Goal: Task Accomplishment & Management: Use online tool/utility

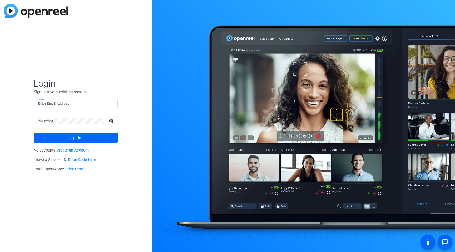
click at [75, 104] on input "Email" at bounding box center [76, 104] width 76 height 6
type input "lan.nguyen@rbc.com"
click at [34, 133] on button "Sign in" at bounding box center [76, 137] width 84 height 9
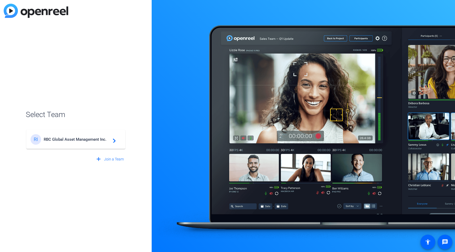
click at [58, 141] on span "RBC Global Asset Management Inc." at bounding box center [77, 139] width 66 height 5
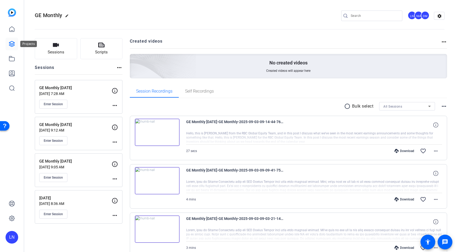
click at [12, 46] on icon at bounding box center [12, 44] width 6 height 6
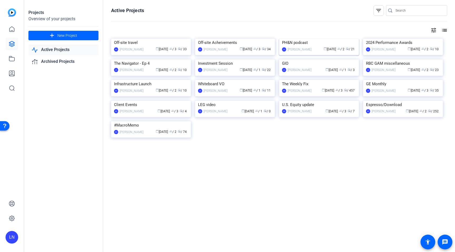
click at [305, 47] on div "PH&N podcast" at bounding box center [319, 43] width 74 height 8
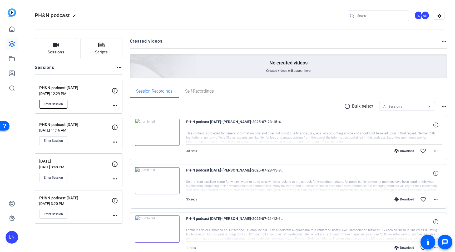
click at [60, 107] on button "Enter Session" at bounding box center [53, 104] width 28 height 9
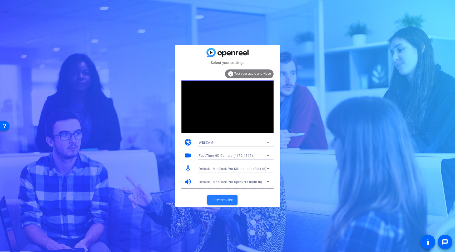
click at [228, 201] on span "Enter session" at bounding box center [222, 201] width 22 height 6
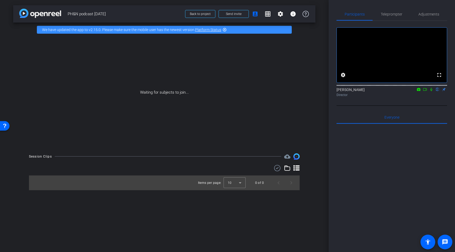
click at [425, 91] on icon at bounding box center [425, 90] width 4 height 4
click at [436, 91] on icon at bounding box center [438, 90] width 4 height 4
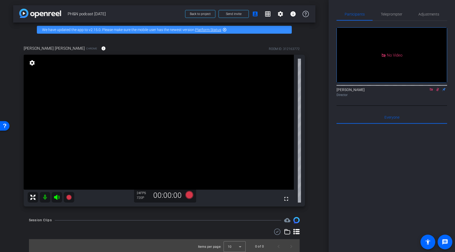
click at [430, 91] on icon at bounding box center [431, 90] width 4 height 4
click at [431, 91] on icon at bounding box center [431, 89] width 3 height 3
click at [427, 14] on span "Adjustments" at bounding box center [428, 14] width 21 height 4
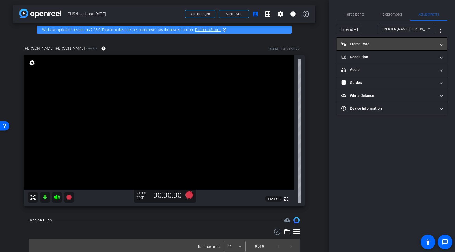
click at [390, 46] on mat-panel-title "Frame Rate Frame Rate" at bounding box center [388, 44] width 95 height 6
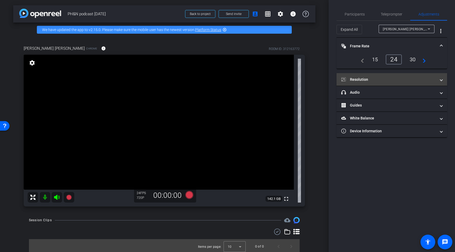
click at [379, 74] on mat-expansion-panel-header "Resolution" at bounding box center [392, 79] width 111 height 13
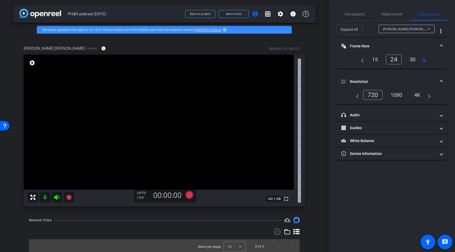
click at [324, 97] on div "arrow_back PH&N podcast [DATE] Back to project Send invite account_box grid_on …" at bounding box center [164, 126] width 329 height 252
click at [354, 19] on span "Participants" at bounding box center [355, 14] width 20 height 13
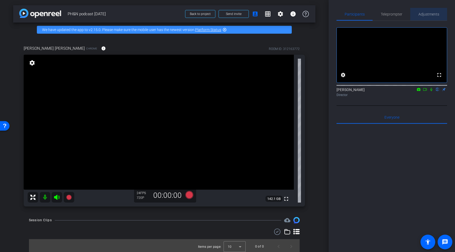
click at [422, 14] on span "Adjustments" at bounding box center [428, 14] width 21 height 4
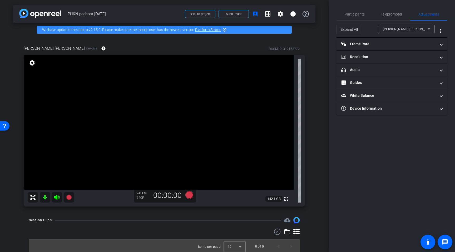
click at [398, 28] on span "[PERSON_NAME] [PERSON_NAME]" at bounding box center [409, 29] width 52 height 4
click at [398, 28] on div at bounding box center [227, 126] width 455 height 252
click at [396, 68] on mat-panel-title "headphone icon Audio" at bounding box center [388, 70] width 95 height 6
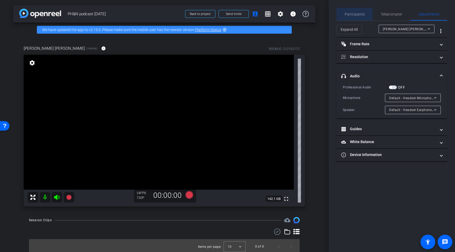
click at [359, 17] on span "Participants" at bounding box center [355, 14] width 20 height 13
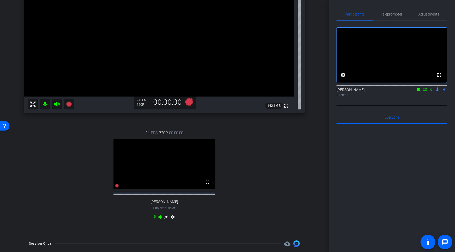
scroll to position [88, 0]
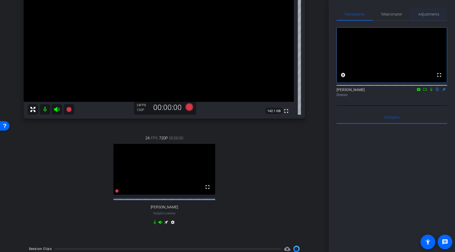
click at [428, 17] on span "Adjustments" at bounding box center [428, 14] width 21 height 13
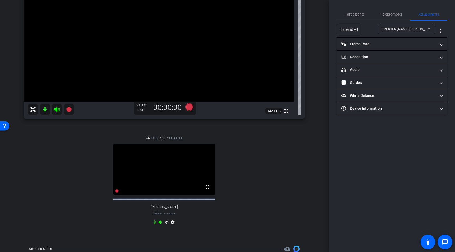
click at [411, 31] on span "[PERSON_NAME] [PERSON_NAME]" at bounding box center [409, 29] width 52 height 4
click at [402, 47] on span "[PERSON_NAME]" at bounding box center [396, 48] width 27 height 6
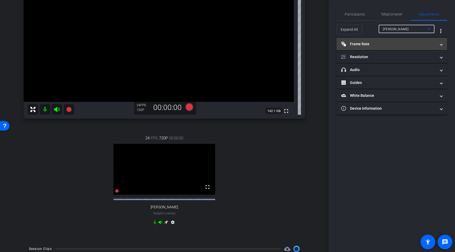
click at [389, 48] on mat-expansion-panel-header "Frame Rate Frame Rate" at bounding box center [392, 44] width 111 height 13
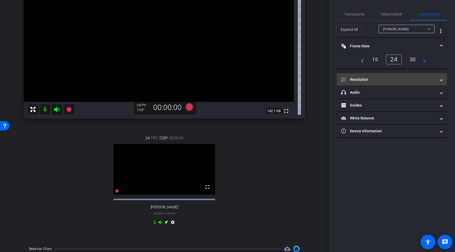
click at [392, 78] on mat-panel-title "Resolution" at bounding box center [388, 80] width 95 height 6
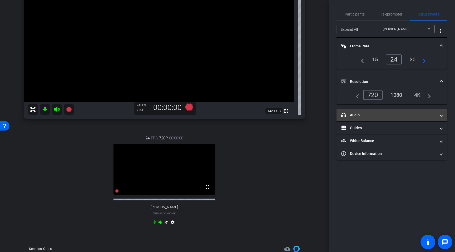
click at [382, 118] on mat-expansion-panel-header "headphone icon Audio" at bounding box center [392, 115] width 111 height 13
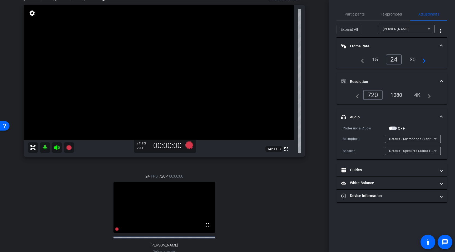
scroll to position [49, 0]
click at [360, 17] on span "Participants" at bounding box center [355, 14] width 20 height 13
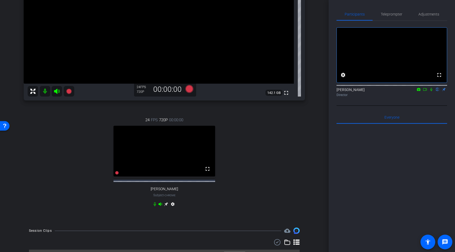
scroll to position [104, 0]
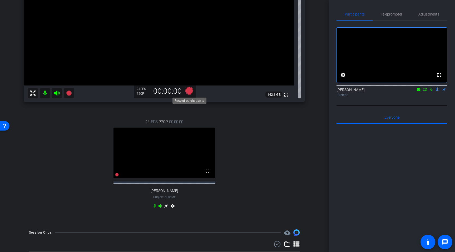
click at [189, 92] on icon at bounding box center [189, 91] width 8 height 8
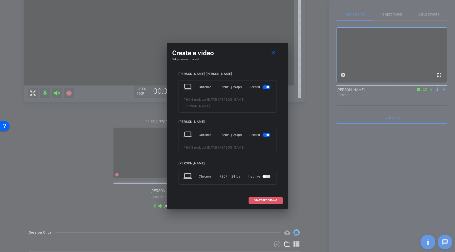
click at [262, 199] on span "START RECORDING" at bounding box center [265, 200] width 23 height 3
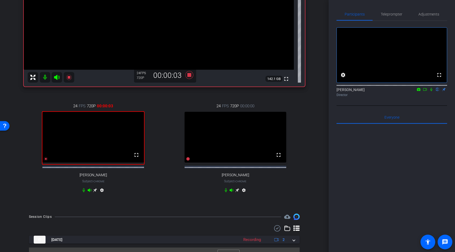
scroll to position [135, 0]
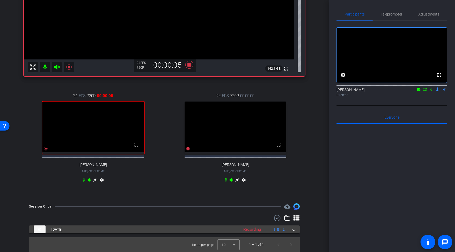
click at [294, 231] on span at bounding box center [294, 230] width 2 height 6
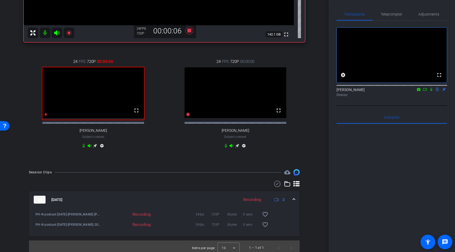
scroll to position [172, 0]
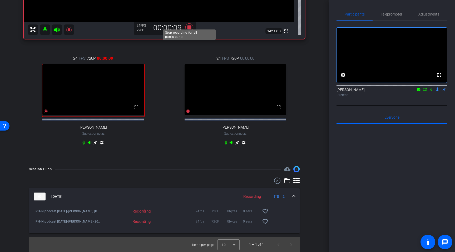
click at [190, 23] on icon at bounding box center [189, 27] width 8 height 8
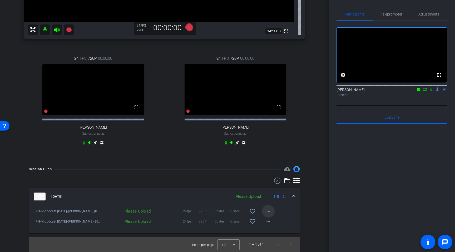
click at [269, 213] on mat-icon "more_horiz" at bounding box center [268, 211] width 6 height 6
click at [271, 235] on span "Delete clip" at bounding box center [276, 236] width 21 height 6
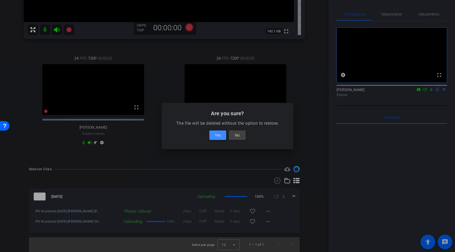
click at [222, 136] on span at bounding box center [217, 135] width 17 height 13
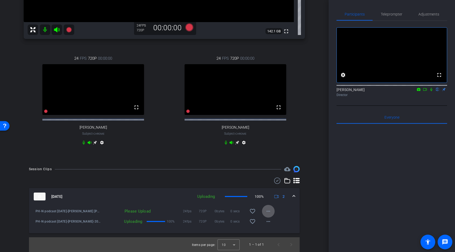
scroll to position [162, 0]
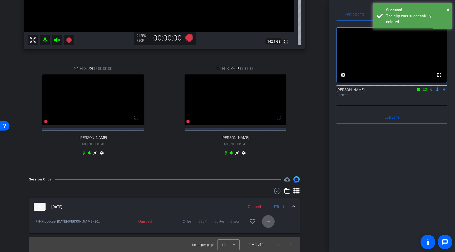
click at [269, 224] on mat-icon "more_horiz" at bounding box center [268, 222] width 6 height 6
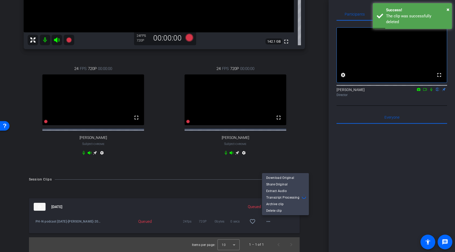
click at [192, 32] on div at bounding box center [227, 126] width 455 height 252
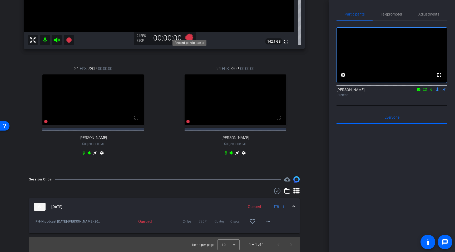
click at [188, 35] on icon at bounding box center [189, 38] width 8 height 8
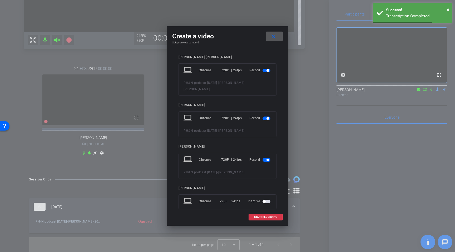
click at [273, 36] on mat-icon "close" at bounding box center [273, 36] width 7 height 7
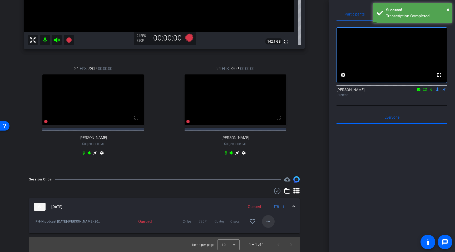
click at [268, 220] on mat-icon "more_horiz" at bounding box center [268, 222] width 6 height 6
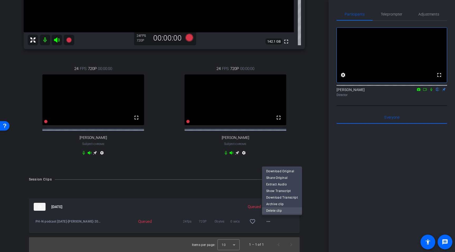
click at [274, 212] on span "Delete clip" at bounding box center [282, 211] width 32 height 6
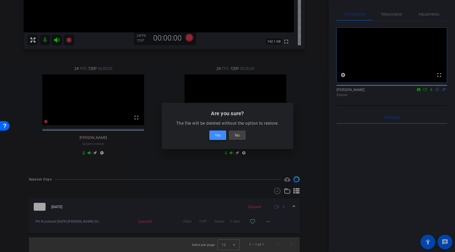
click at [221, 132] on span at bounding box center [217, 135] width 17 height 13
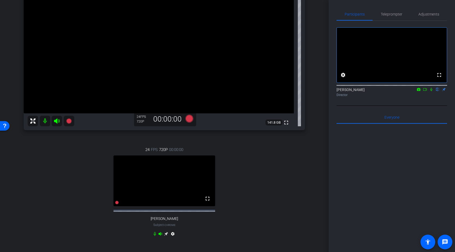
scroll to position [56, 0]
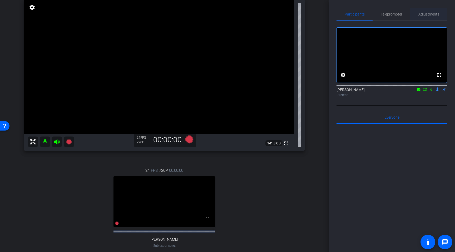
click at [433, 13] on span "Adjustments" at bounding box center [428, 14] width 21 height 4
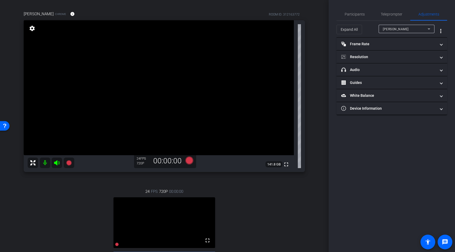
scroll to position [31, 0]
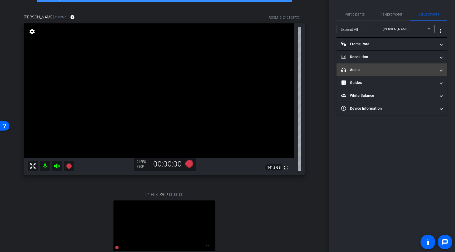
click at [374, 71] on mat-panel-title "headphone icon Audio" at bounding box center [388, 70] width 95 height 6
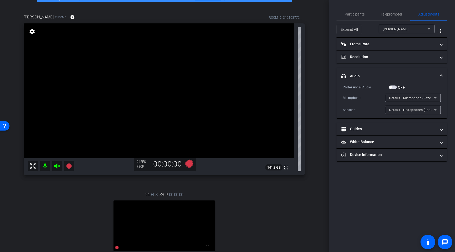
click at [436, 99] on icon at bounding box center [435, 98] width 6 height 6
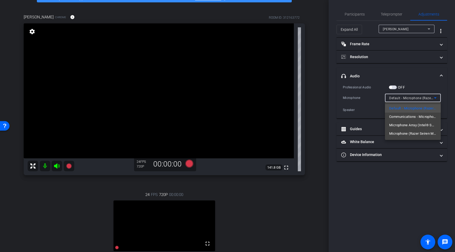
click at [436, 99] on div at bounding box center [227, 126] width 455 height 252
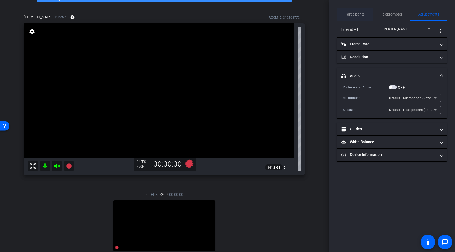
click at [348, 13] on span "Participants" at bounding box center [355, 14] width 20 height 4
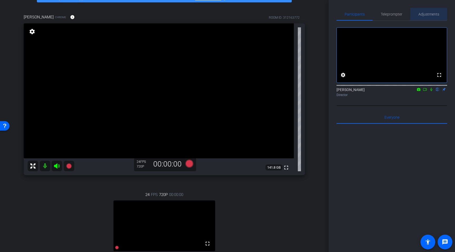
click at [421, 16] on span "Adjustments" at bounding box center [428, 14] width 21 height 4
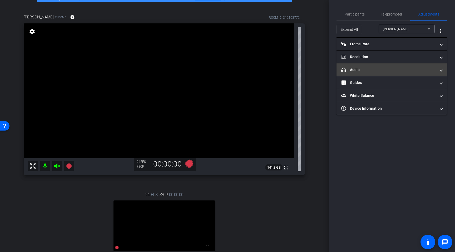
click at [376, 70] on mat-panel-title "headphone icon Audio" at bounding box center [388, 70] width 95 height 6
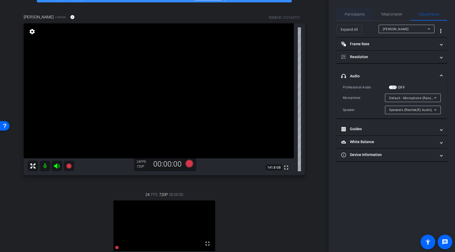
click at [359, 16] on span "Participants" at bounding box center [355, 14] width 20 height 4
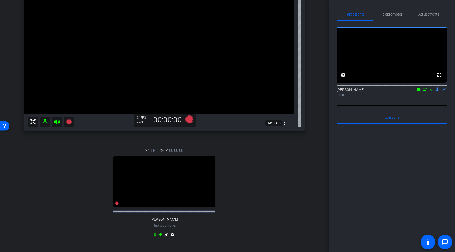
scroll to position [79, 0]
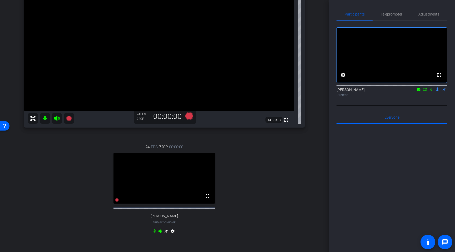
click at [155, 234] on icon at bounding box center [155, 232] width 2 height 4
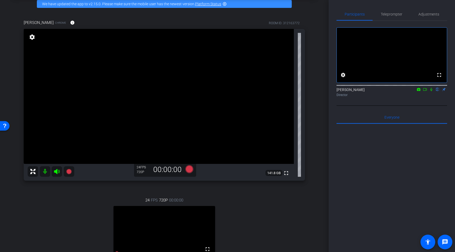
scroll to position [24, 0]
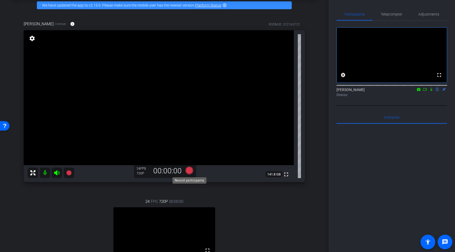
click at [191, 171] on icon at bounding box center [189, 171] width 8 height 8
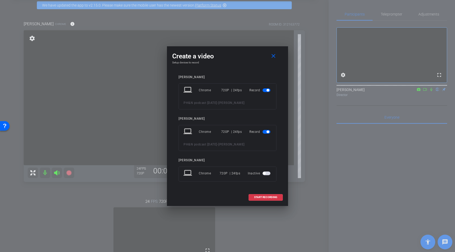
click at [265, 133] on span "button" at bounding box center [267, 132] width 8 height 4
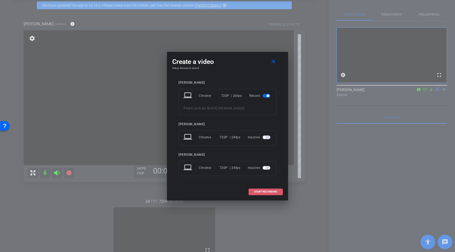
click at [266, 188] on span at bounding box center [266, 192] width 34 height 13
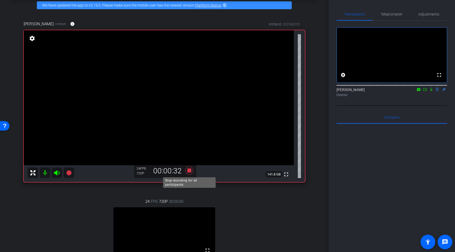
click at [190, 173] on icon at bounding box center [189, 170] width 13 height 9
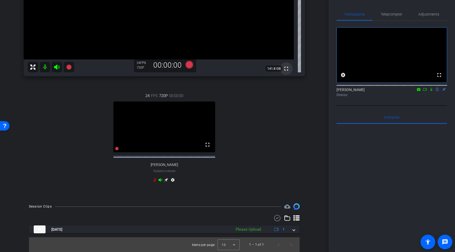
scroll to position [135, 0]
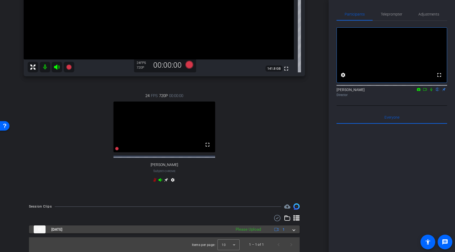
click at [294, 232] on span at bounding box center [294, 230] width 2 height 6
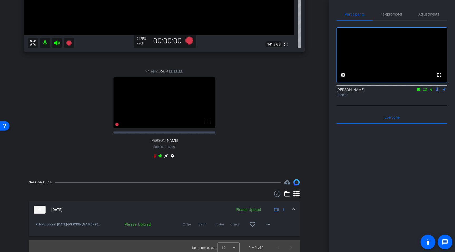
scroll to position [162, 0]
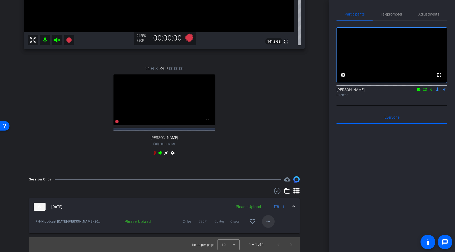
click at [269, 222] on mat-icon "more_horiz" at bounding box center [268, 222] width 6 height 6
click at [272, 232] on span "Archive clip" at bounding box center [276, 233] width 21 height 6
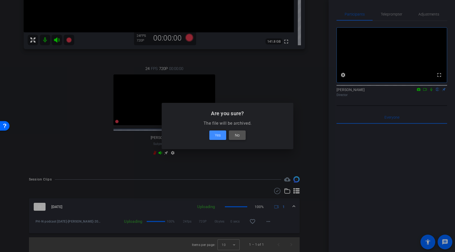
click at [243, 137] on span at bounding box center [237, 135] width 17 height 13
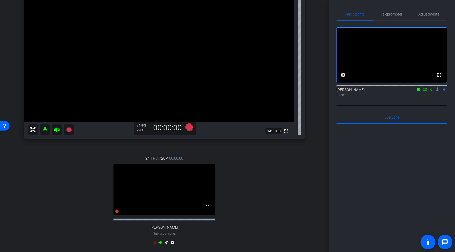
scroll to position [73, 0]
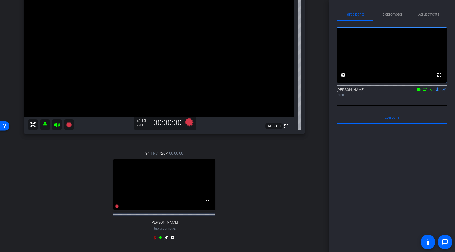
click at [432, 91] on icon at bounding box center [431, 89] width 2 height 3
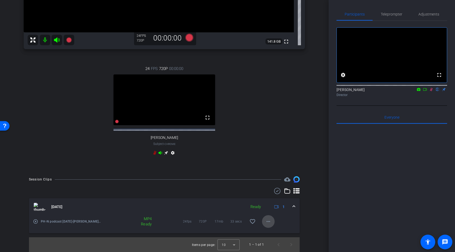
click at [270, 221] on mat-icon "more_horiz" at bounding box center [268, 222] width 6 height 6
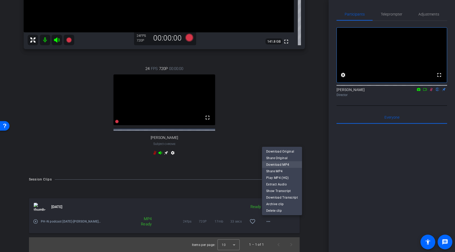
click at [284, 166] on span "Download MP4" at bounding box center [282, 165] width 32 height 6
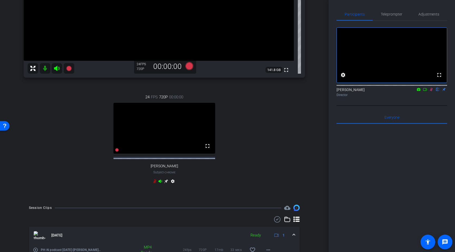
scroll to position [97, 0]
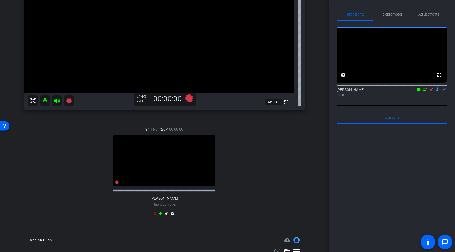
click at [58, 100] on icon at bounding box center [57, 101] width 6 height 6
click at [45, 101] on mat-icon at bounding box center [45, 101] width 11 height 11
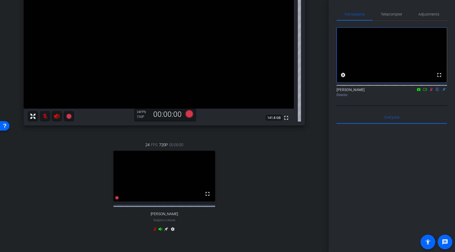
scroll to position [66, 0]
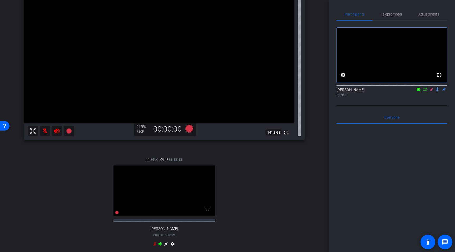
click at [57, 133] on icon at bounding box center [57, 131] width 6 height 5
click at [46, 131] on mat-icon at bounding box center [45, 131] width 11 height 11
click at [432, 91] on icon at bounding box center [431, 90] width 4 height 4
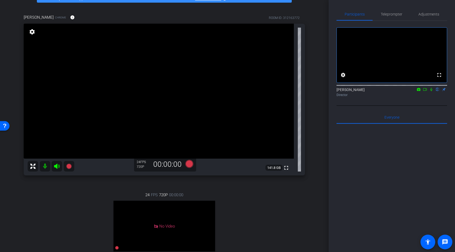
scroll to position [27, 0]
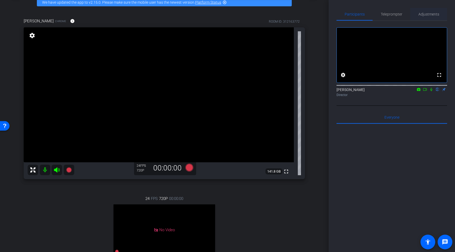
click at [431, 13] on span "Adjustments" at bounding box center [428, 14] width 21 height 4
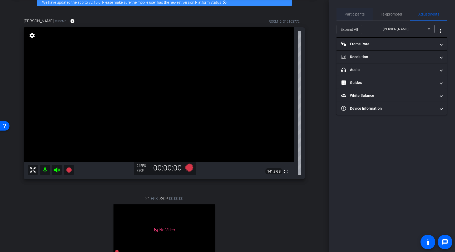
click at [358, 18] on span "Participants" at bounding box center [355, 14] width 20 height 13
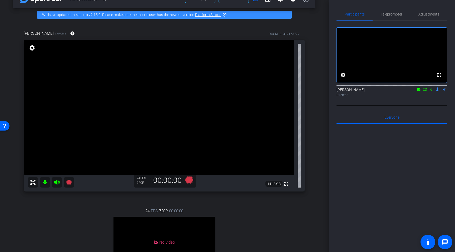
scroll to position [13, 0]
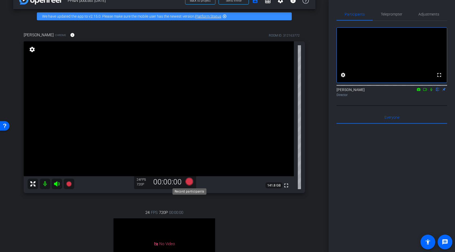
click at [190, 183] on icon at bounding box center [189, 182] width 8 height 8
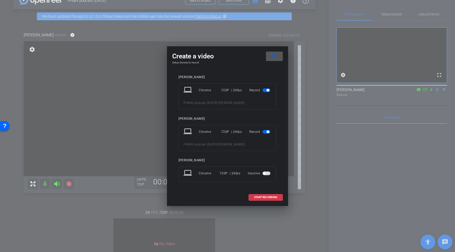
click at [267, 134] on span "button" at bounding box center [267, 132] width 8 height 4
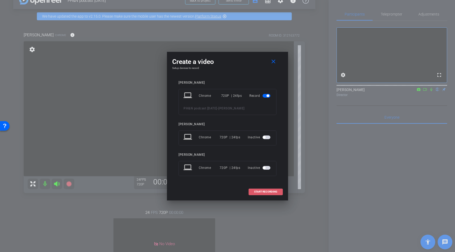
click at [266, 194] on span at bounding box center [266, 192] width 34 height 13
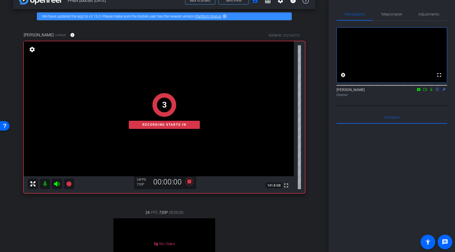
click at [431, 91] on icon at bounding box center [431, 89] width 2 height 3
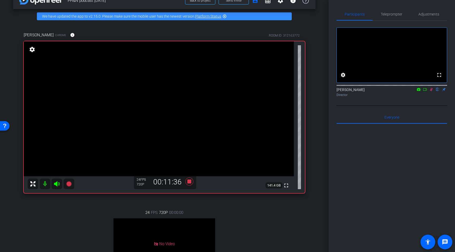
click at [424, 91] on icon at bounding box center [425, 90] width 4 height 4
click at [432, 91] on icon at bounding box center [431, 90] width 4 height 4
click at [432, 19] on span "Adjustments" at bounding box center [428, 14] width 21 height 13
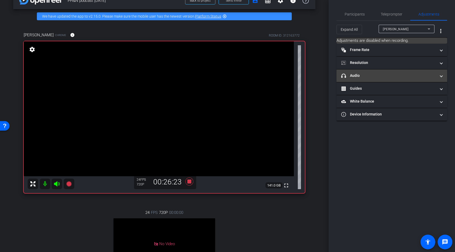
click at [408, 73] on mat-panel-title "headphone icon Audio" at bounding box center [388, 76] width 95 height 6
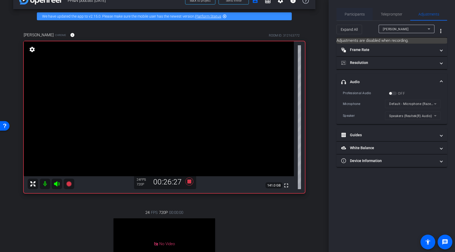
click at [362, 17] on span "Participants" at bounding box center [355, 14] width 20 height 13
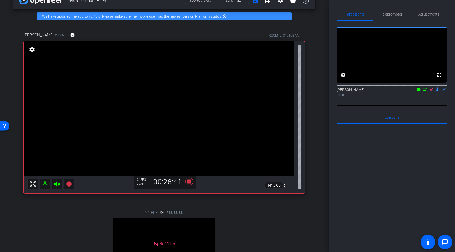
click at [431, 91] on icon at bounding box center [431, 90] width 4 height 4
click at [189, 182] on icon at bounding box center [189, 182] width 8 height 8
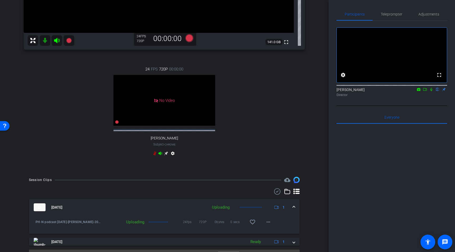
scroll to position [166, 0]
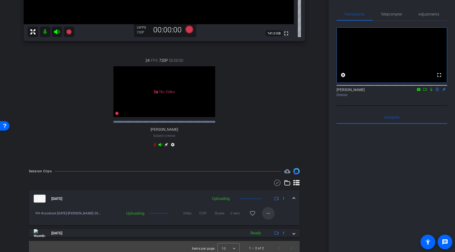
click at [268, 217] on mat-icon "more_horiz" at bounding box center [268, 213] width 6 height 6
click at [290, 210] on div at bounding box center [227, 126] width 455 height 252
click at [292, 219] on div "PH-N podcast [DATE]-[PERSON_NAME]-2025-09-04-14-09-31-011-0 Uploading 24fps 720…" at bounding box center [164, 216] width 271 height 18
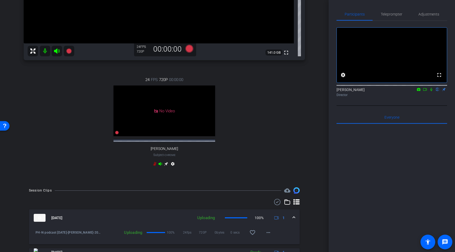
scroll to position [174, 0]
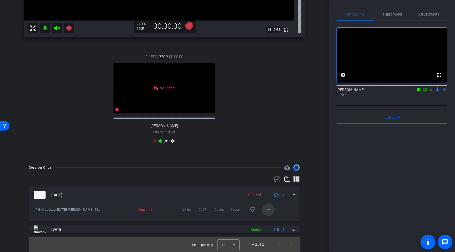
click at [268, 212] on mat-icon "more_horiz" at bounding box center [268, 210] width 6 height 6
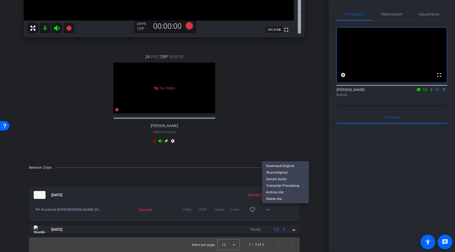
click at [306, 216] on div at bounding box center [227, 126] width 455 height 252
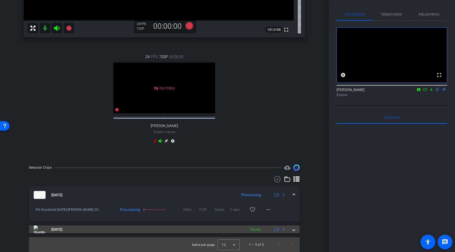
click at [292, 230] on div "[DATE] Ready 1" at bounding box center [163, 230] width 259 height 8
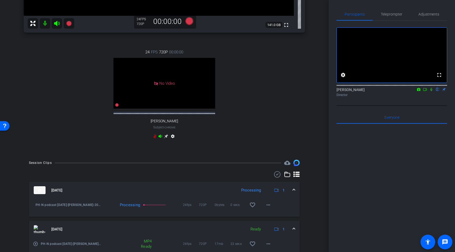
scroll to position [201, 0]
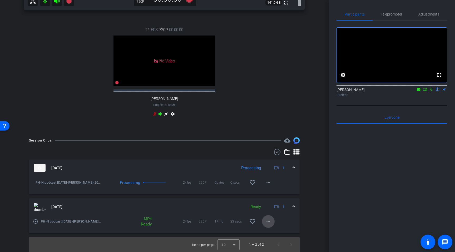
click at [268, 223] on mat-icon "more_horiz" at bounding box center [268, 222] width 6 height 6
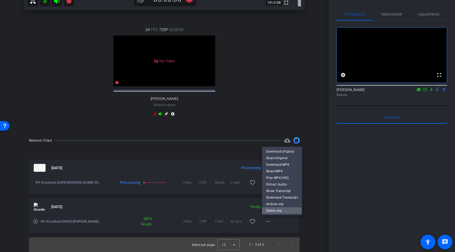
click at [273, 212] on span "Delete clip" at bounding box center [282, 211] width 32 height 6
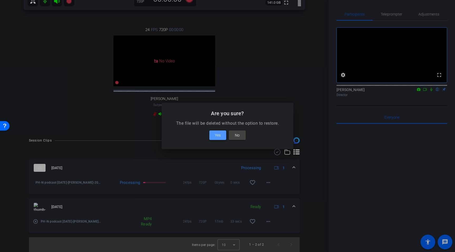
click at [220, 137] on span "Yes" at bounding box center [218, 135] width 6 height 6
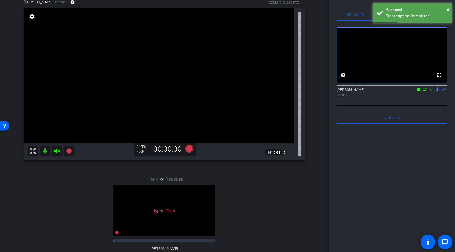
scroll to position [0, 0]
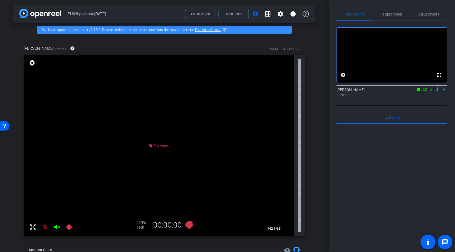
click at [425, 91] on icon at bounding box center [425, 90] width 4 height 4
click at [438, 91] on icon at bounding box center [438, 90] width 4 height 4
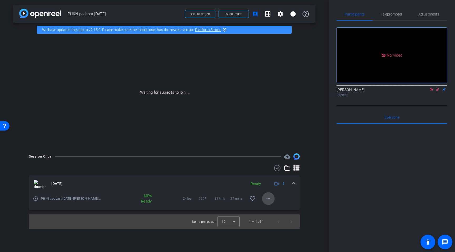
click at [271, 200] on mat-icon "more_horiz" at bounding box center [268, 199] width 6 height 6
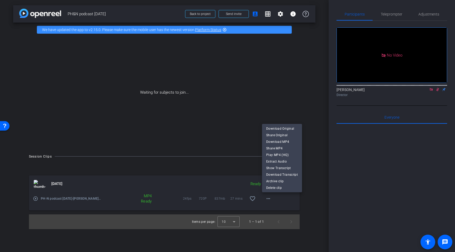
click at [215, 170] on div at bounding box center [227, 126] width 455 height 252
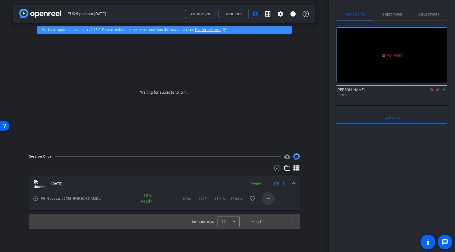
click at [269, 199] on mat-icon "more_horiz" at bounding box center [268, 199] width 6 height 6
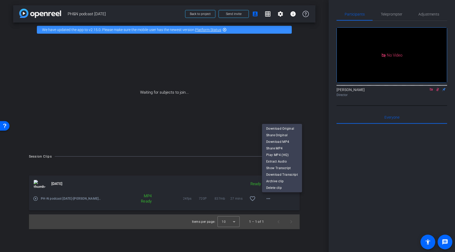
click at [318, 208] on div at bounding box center [227, 126] width 455 height 252
